Goal: Information Seeking & Learning: Learn about a topic

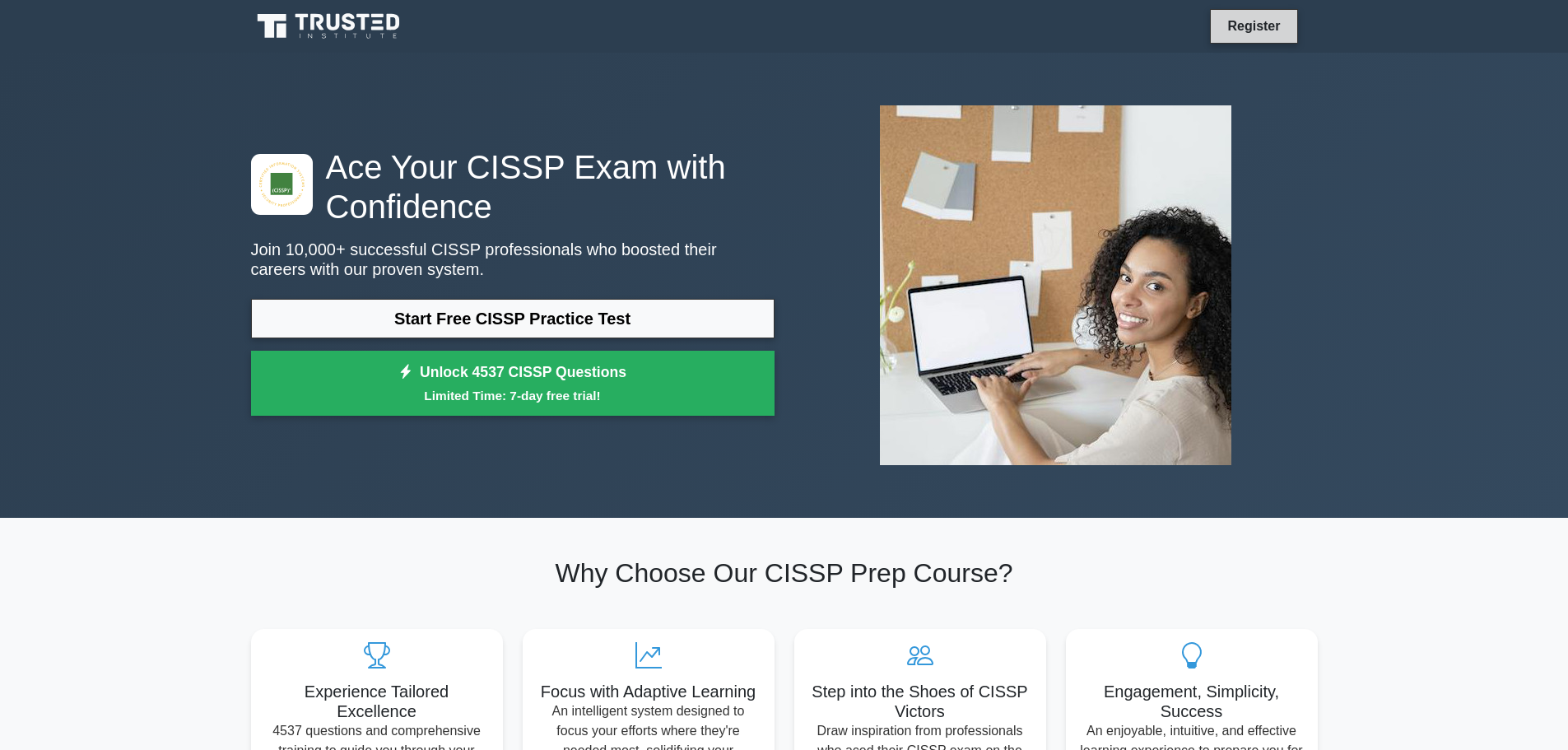
click at [1234, 34] on link "Register" at bounding box center [1254, 26] width 73 height 20
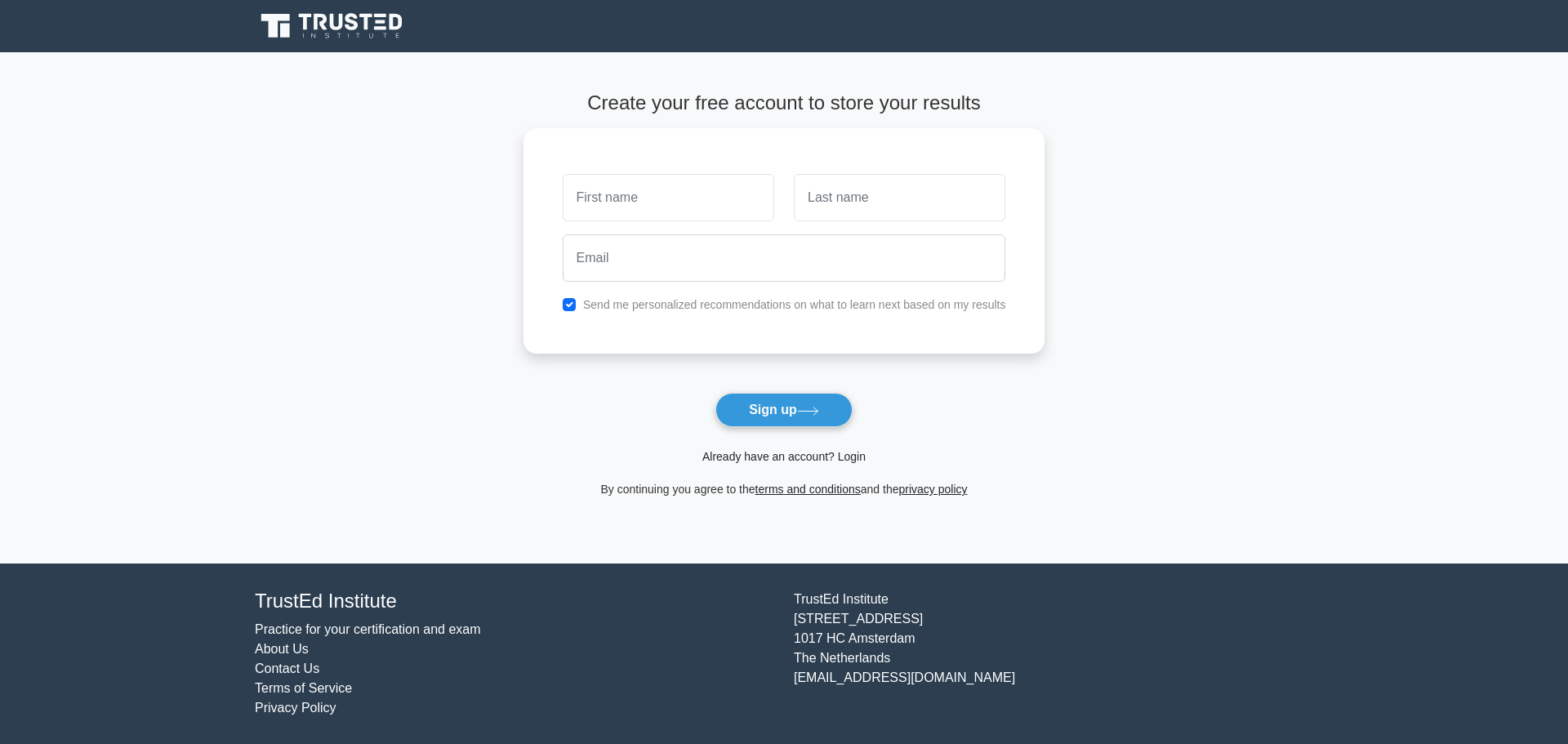
click at [772, 460] on link "Already have an account? Login" at bounding box center [784, 457] width 164 height 13
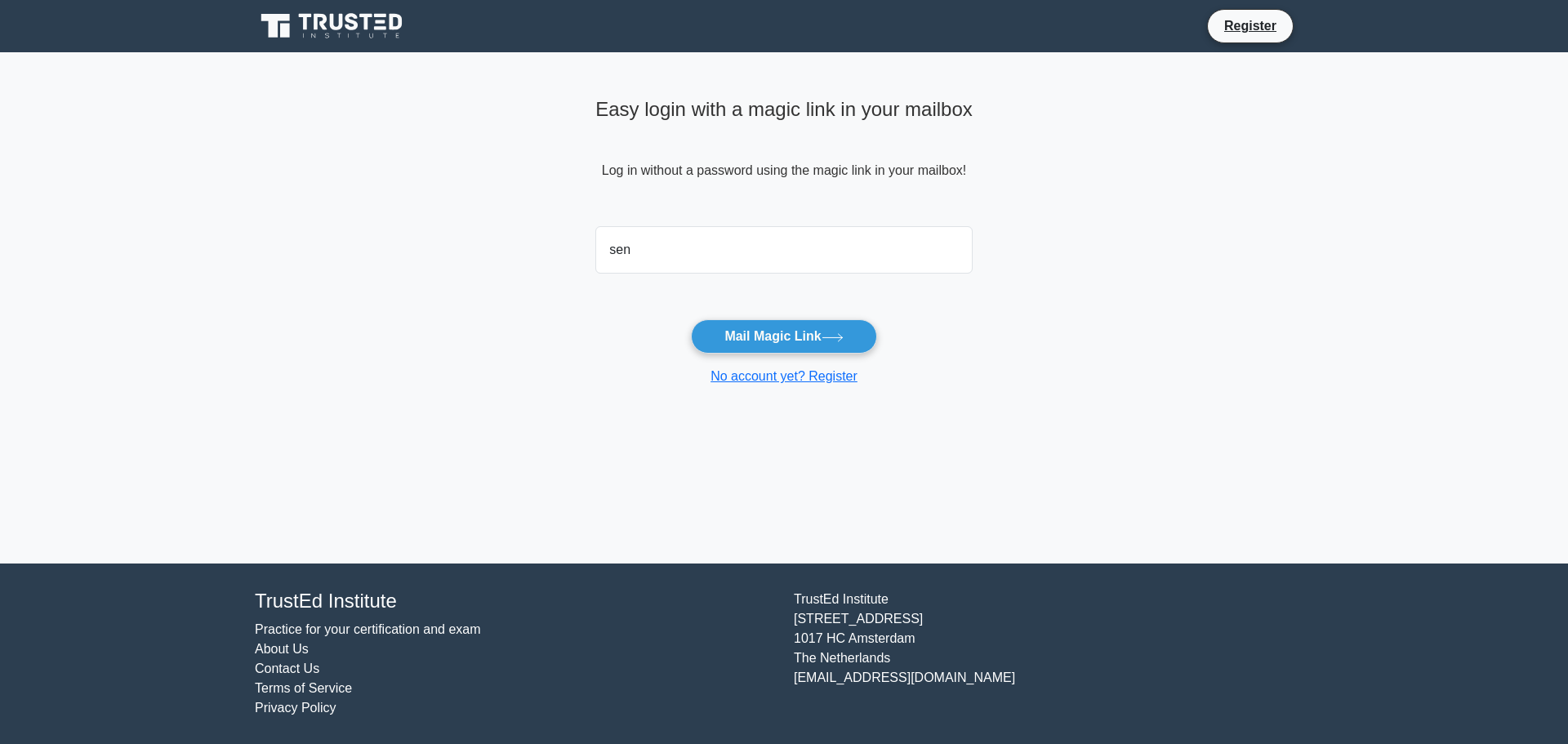
type input "senthilmhn81@yahoo.com"
click at [748, 331] on button "Mail Magic Link" at bounding box center [784, 336] width 185 height 34
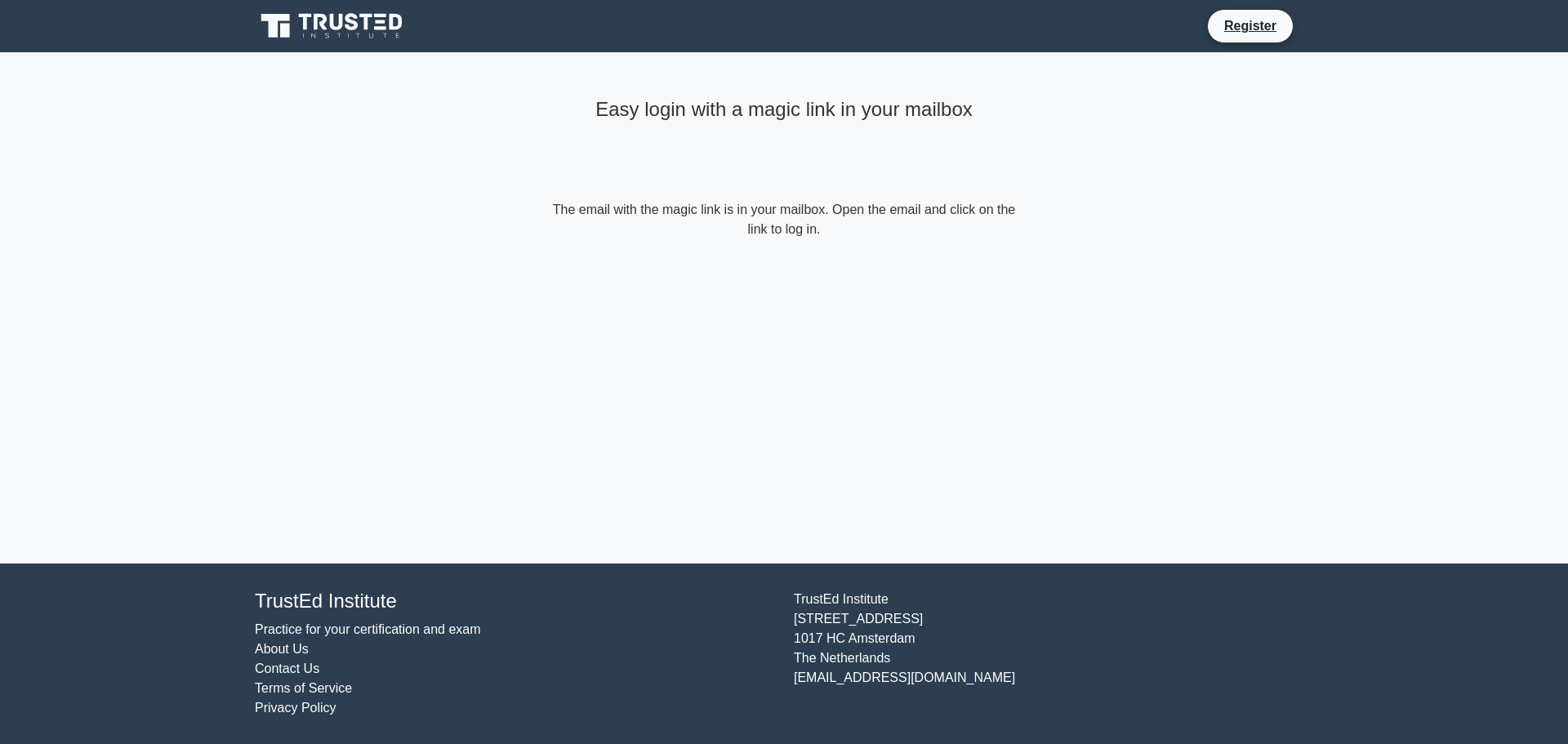
click at [877, 303] on div "Easy login with a magic link in your mailbox The email with the magic link is i…" at bounding box center [784, 308] width 490 height 512
click at [1232, 27] on link "Register" at bounding box center [1251, 26] width 72 height 20
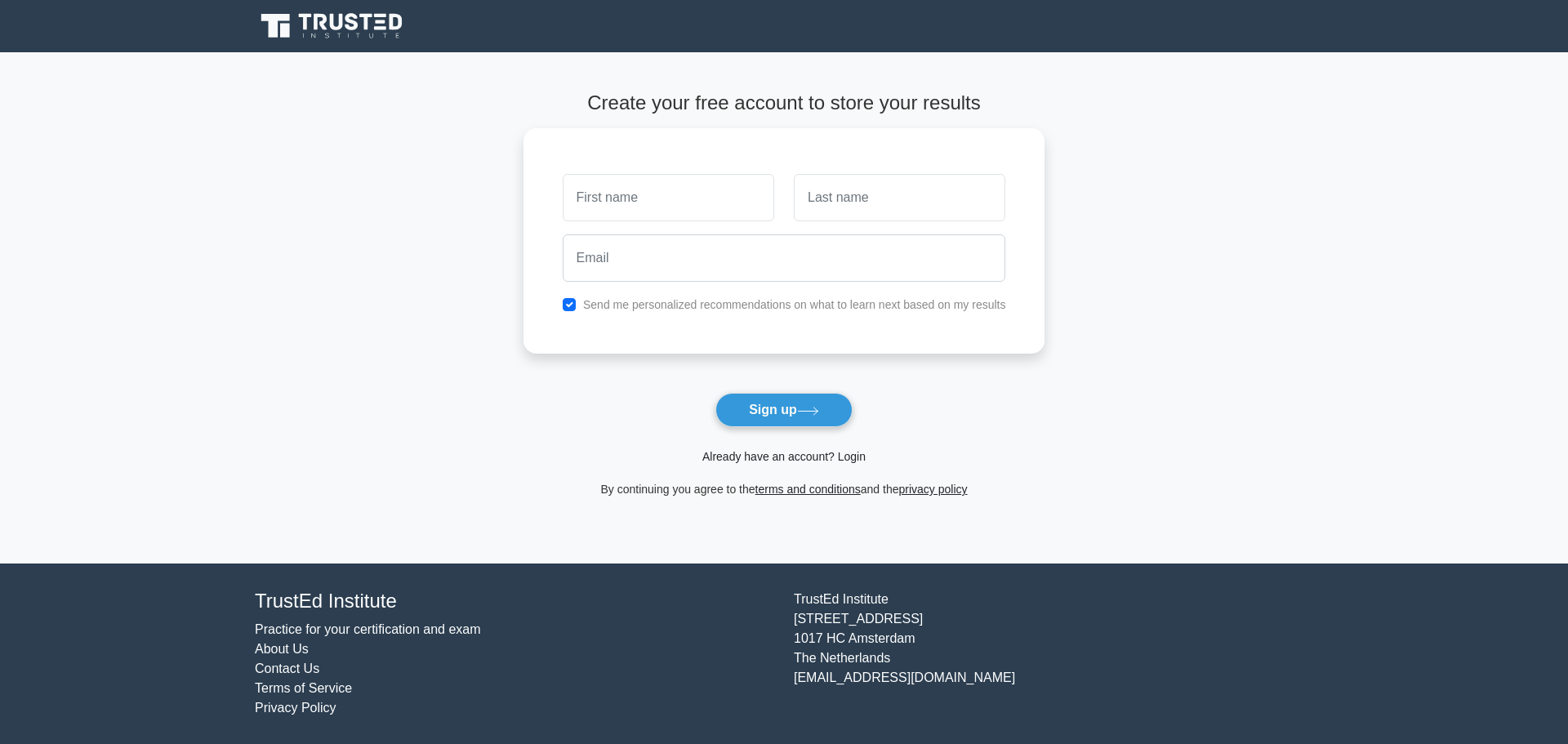
click at [851, 459] on link "Already have an account? Login" at bounding box center [784, 457] width 164 height 13
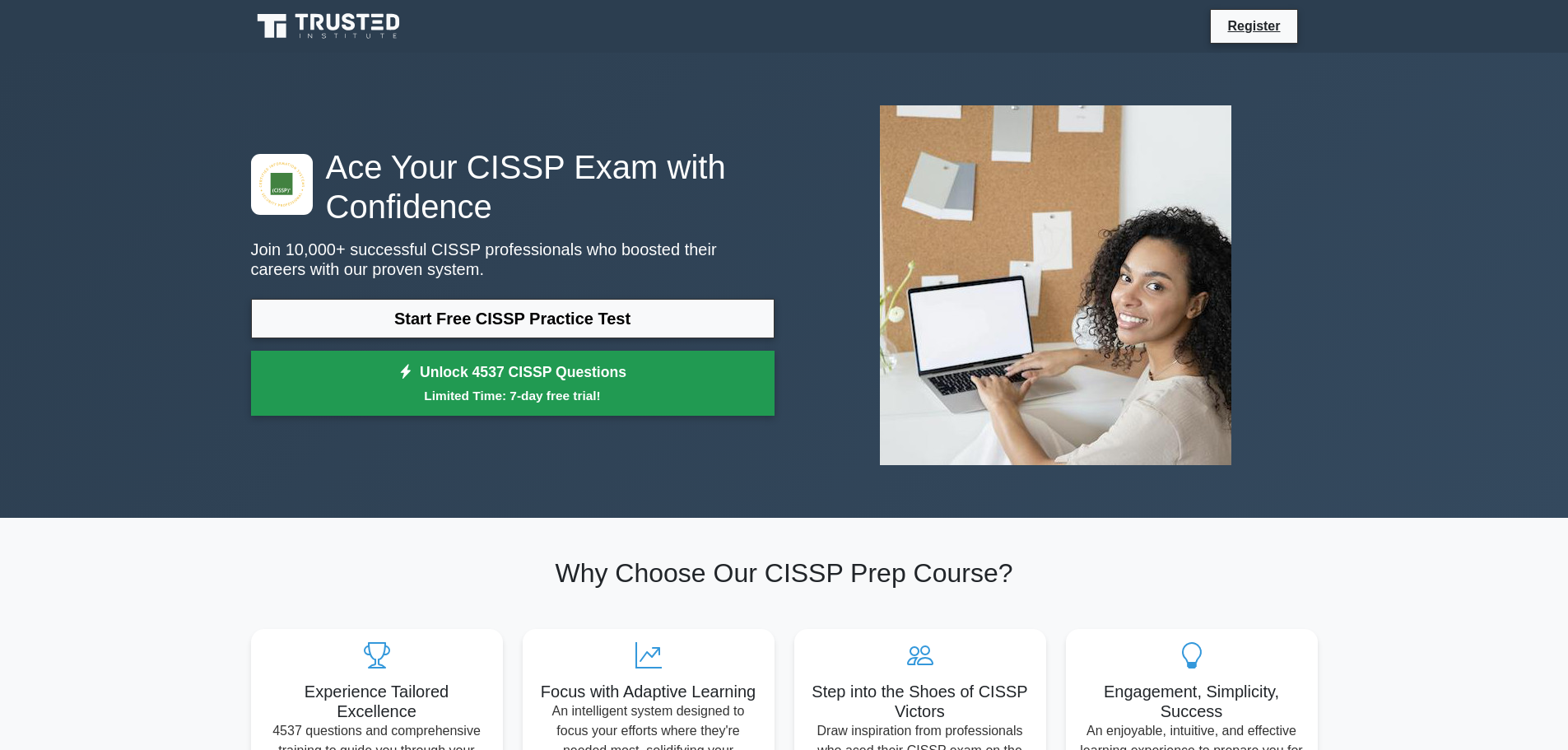
click at [517, 390] on small "Limited Time: 7-day free trial!" at bounding box center [512, 396] width 483 height 19
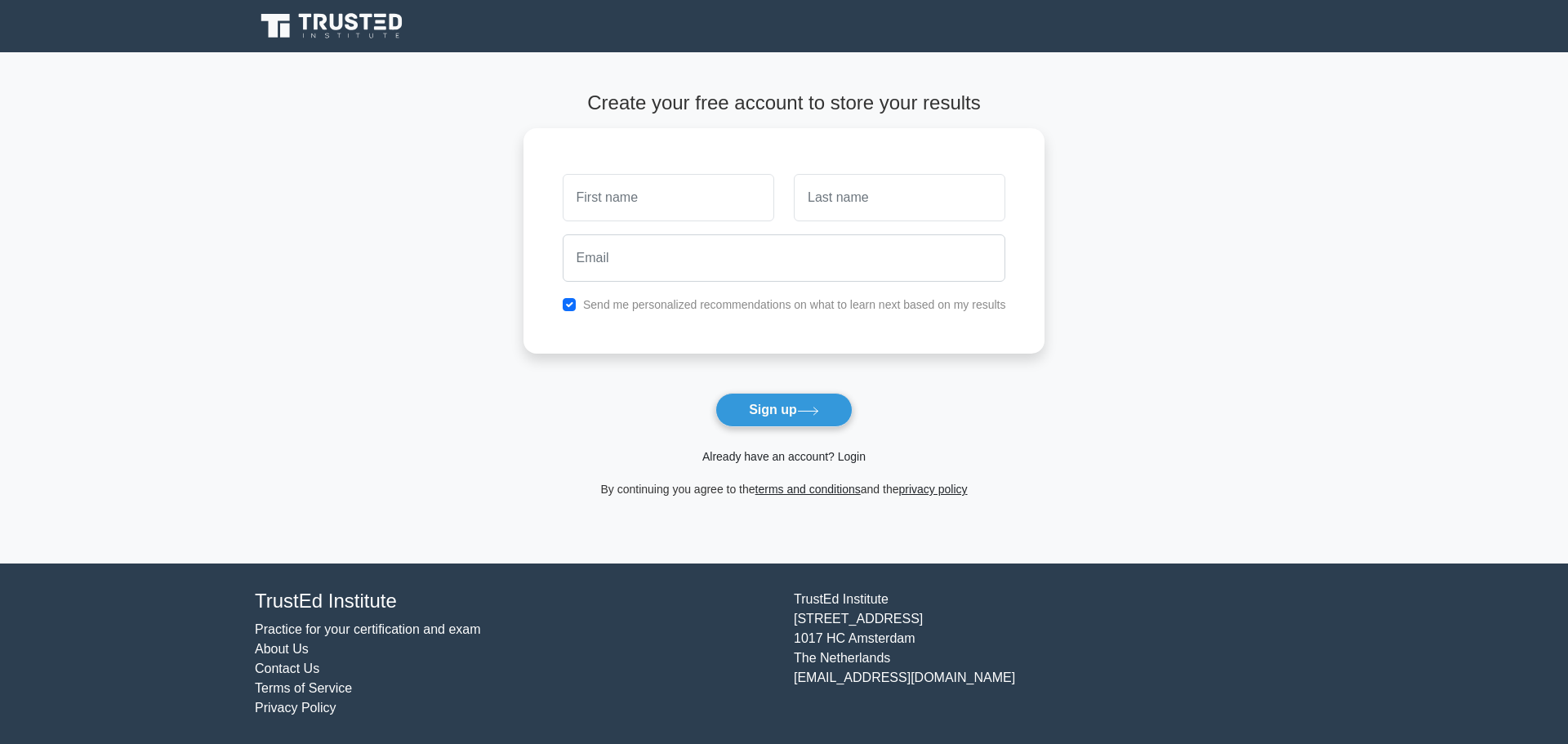
click at [782, 460] on link "Already have an account? Login" at bounding box center [784, 457] width 164 height 13
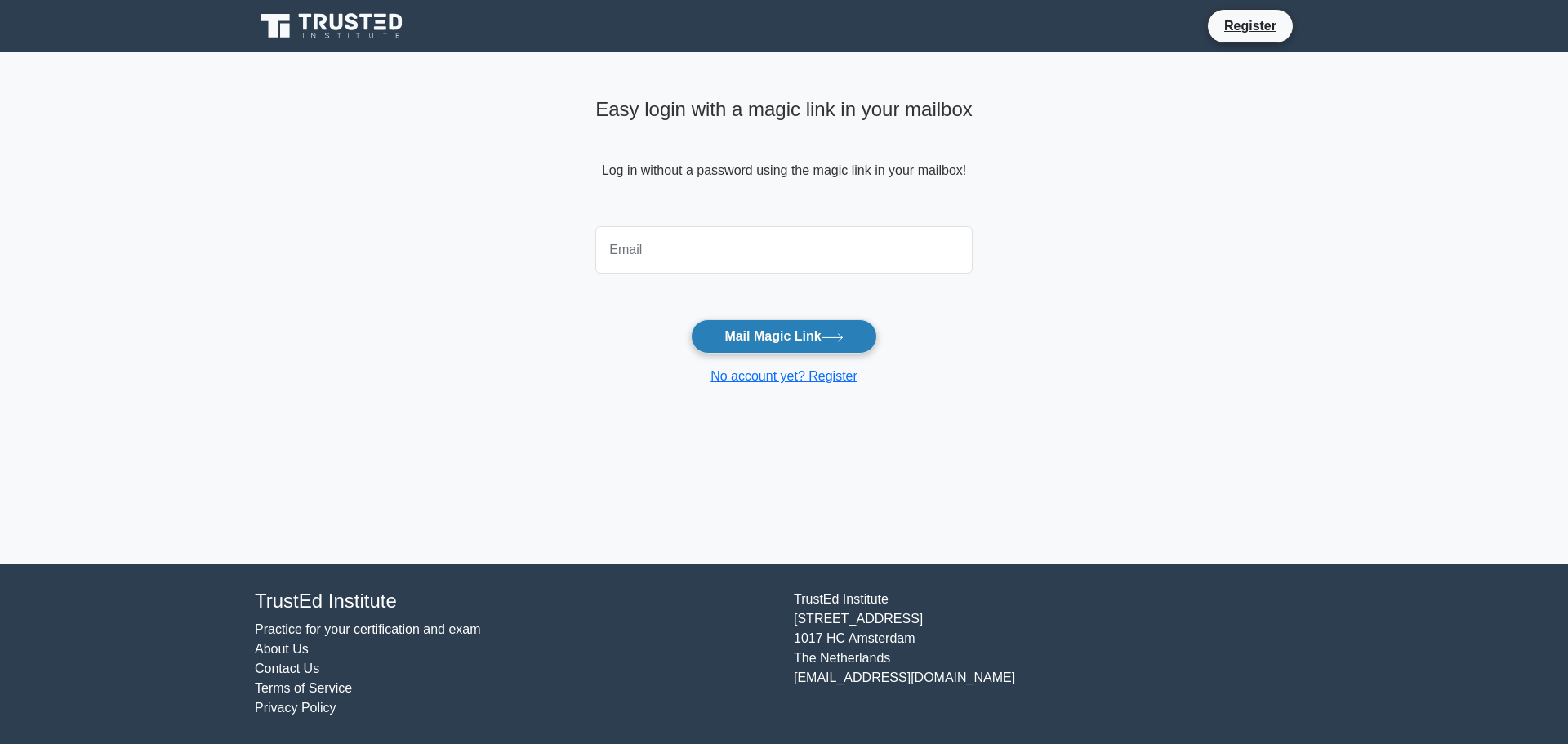
click at [848, 348] on button "Mail Magic Link" at bounding box center [784, 336] width 185 height 34
click at [706, 260] on input "email" at bounding box center [784, 250] width 378 height 47
type input "senthilmhn81@yahoo.com"
click at [810, 332] on button "Mail Magic Link" at bounding box center [784, 336] width 185 height 34
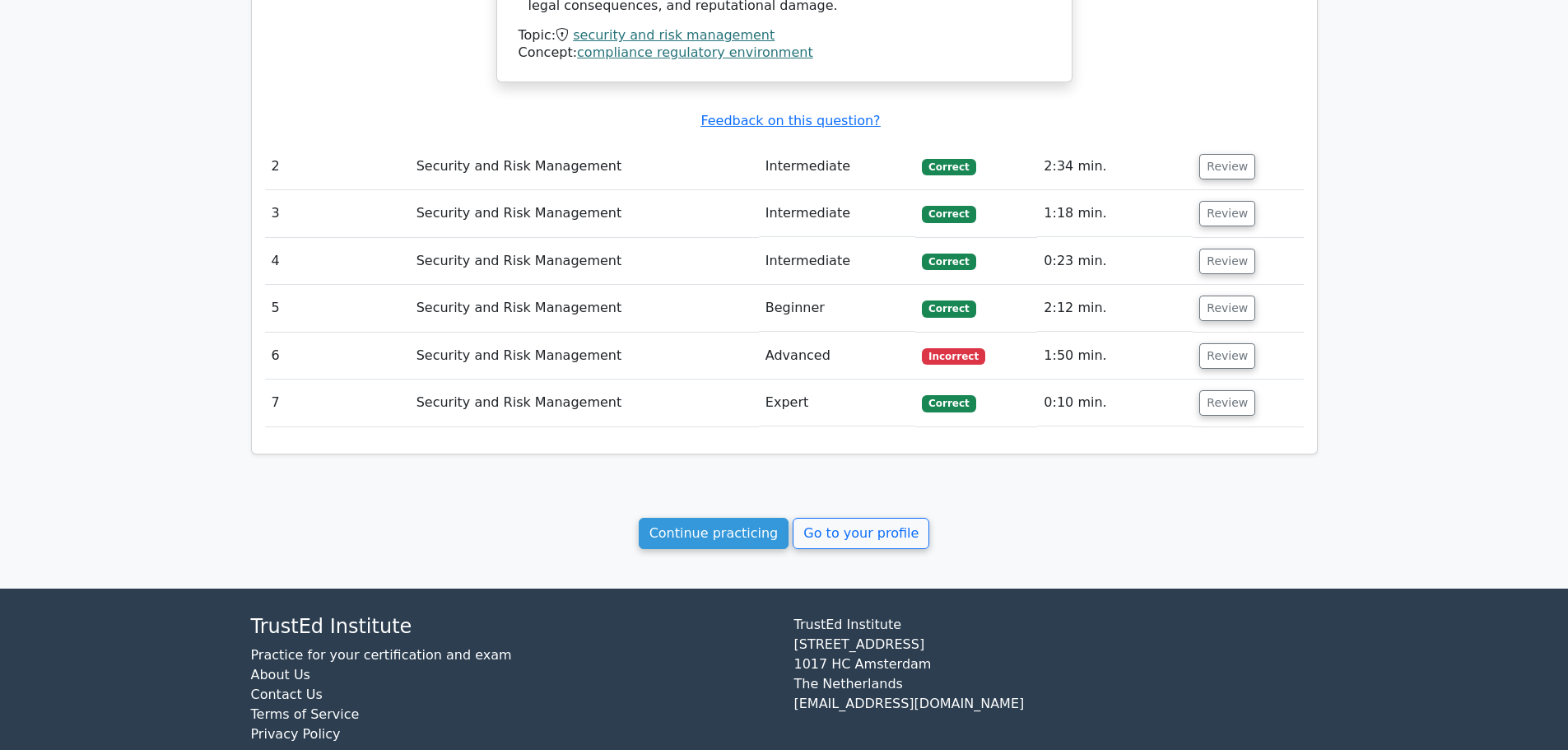
scroll to position [1378, 0]
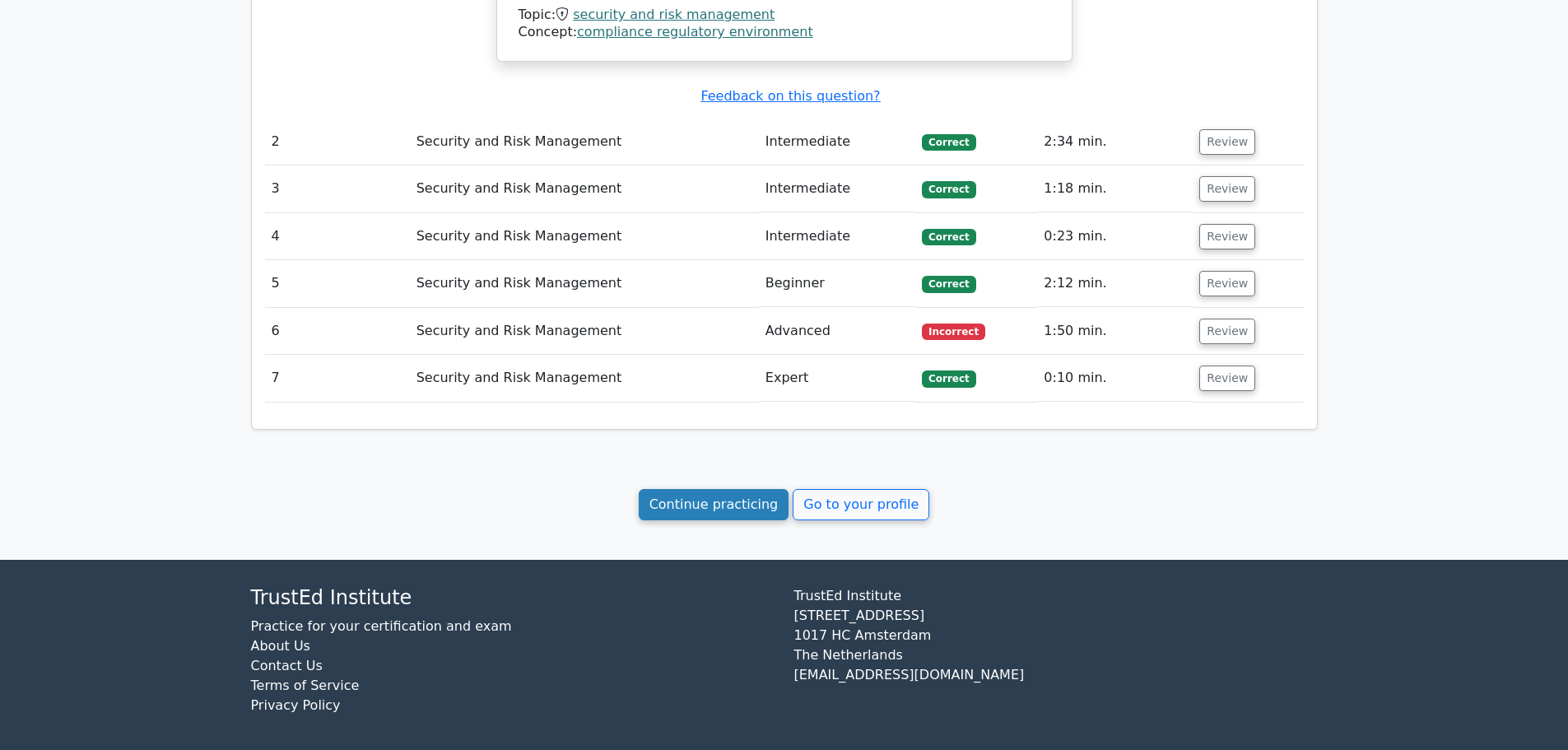
click at [717, 495] on link "Continue practicing" at bounding box center [714, 504] width 150 height 31
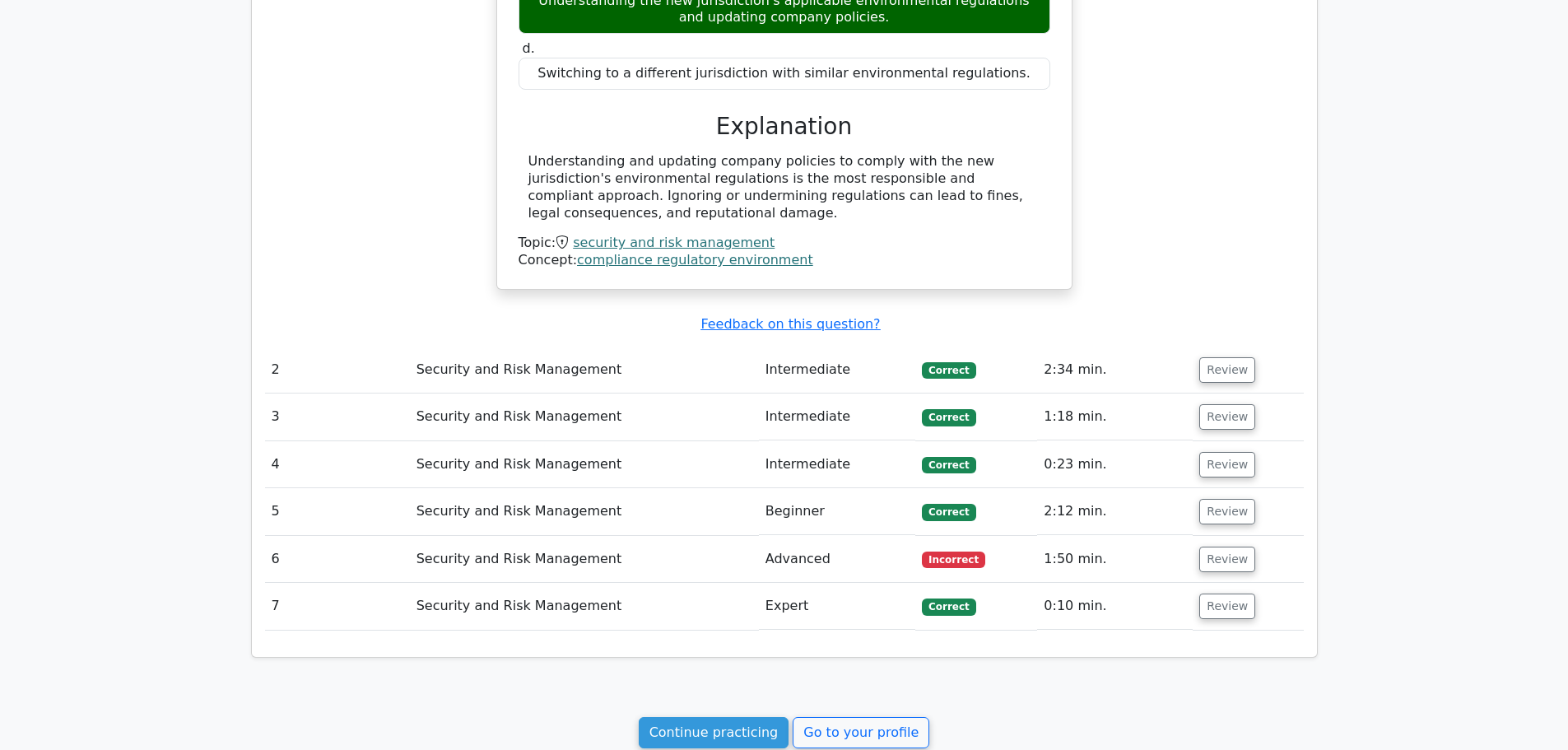
scroll to position [1317, 0]
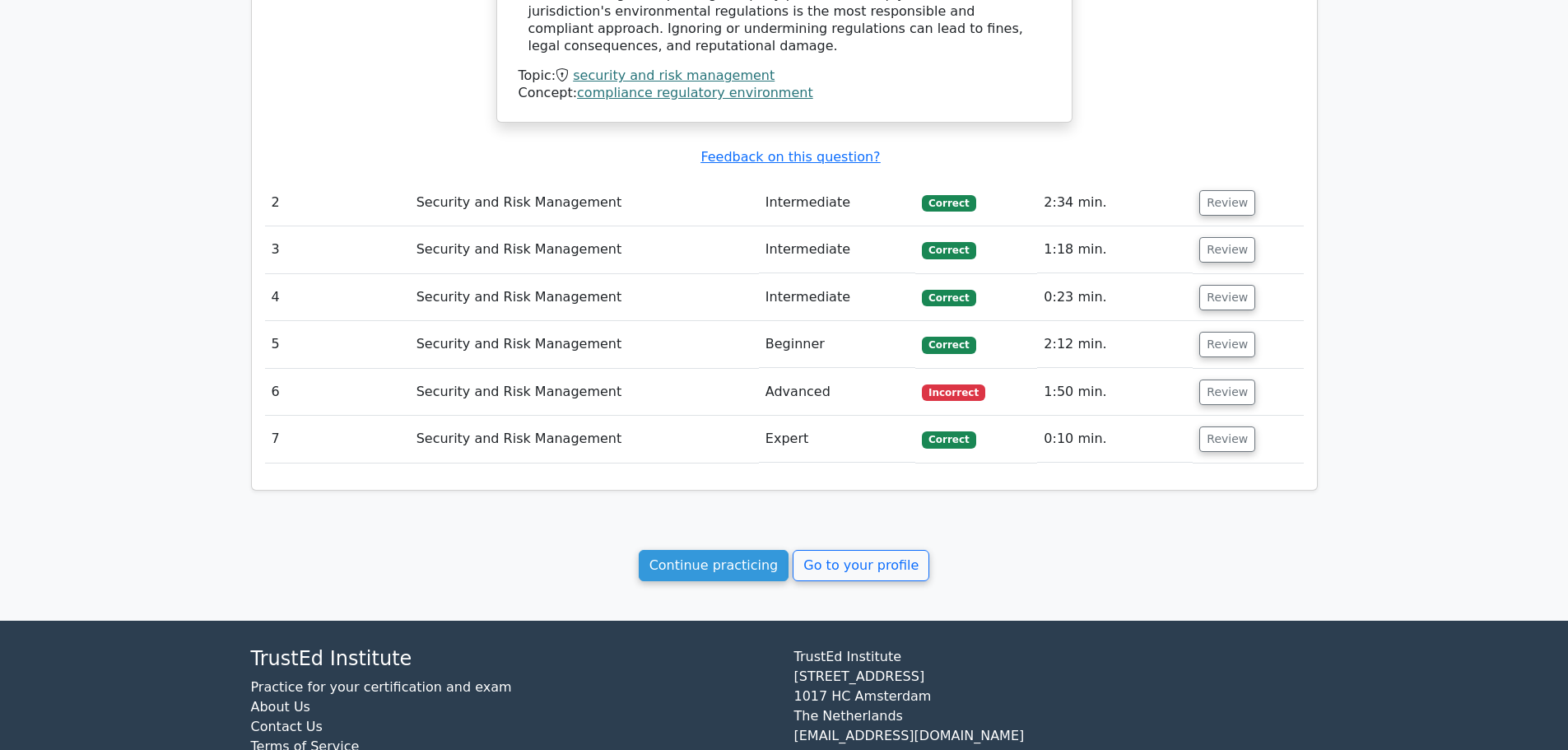
click at [708, 561] on link "Continue practicing" at bounding box center [714, 565] width 150 height 31
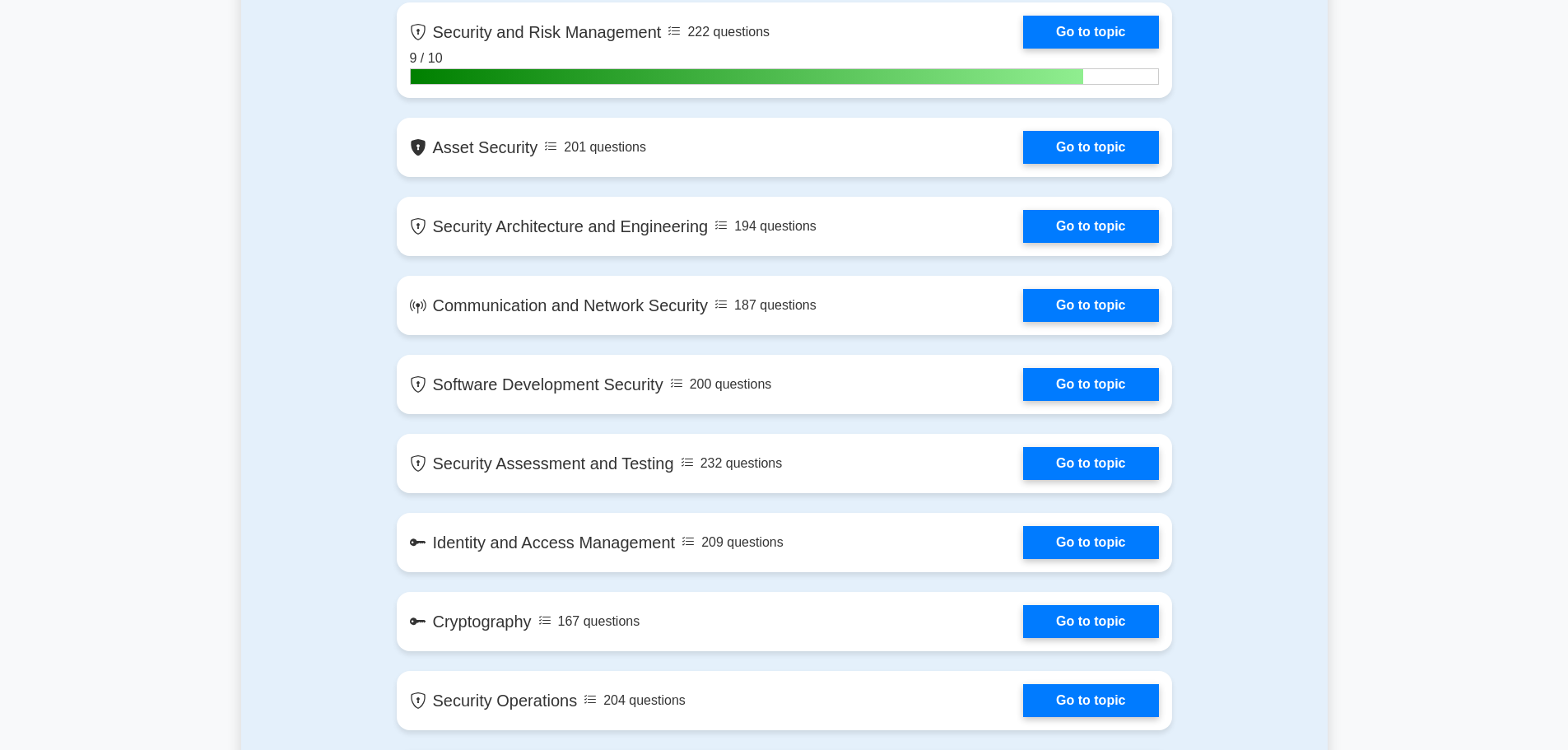
scroll to position [306, 0]
